Goal: Information Seeking & Learning: Understand process/instructions

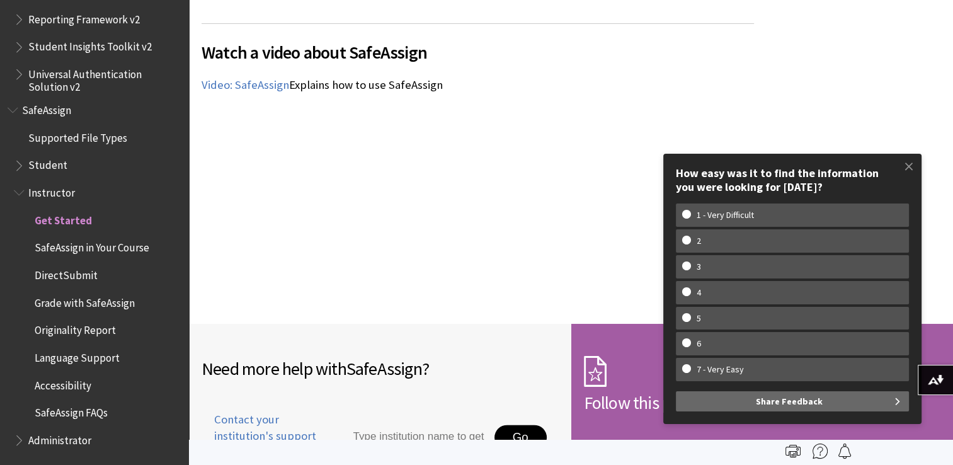
scroll to position [1708, 0]
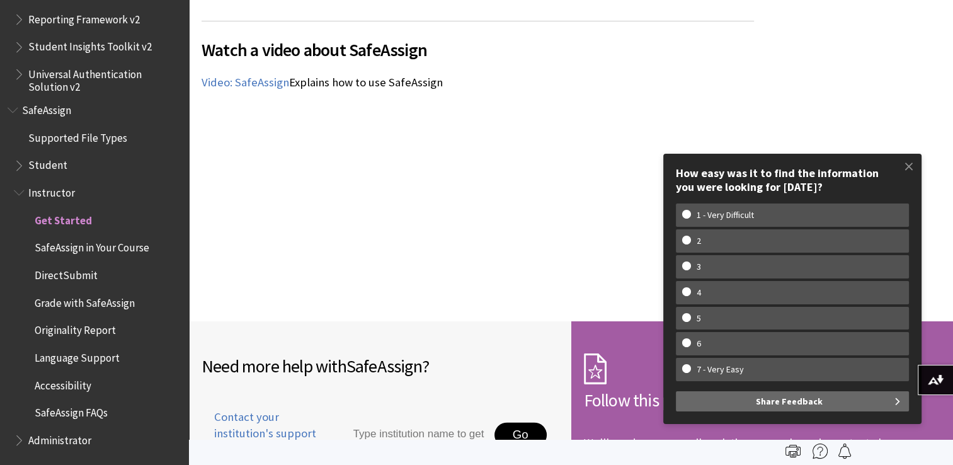
click at [82, 273] on span "DirectSubmit" at bounding box center [66, 273] width 63 height 17
